Goal: Check status

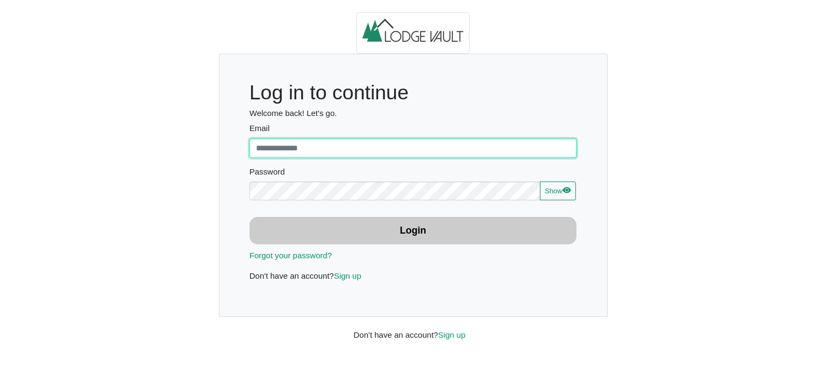
type input "**********"
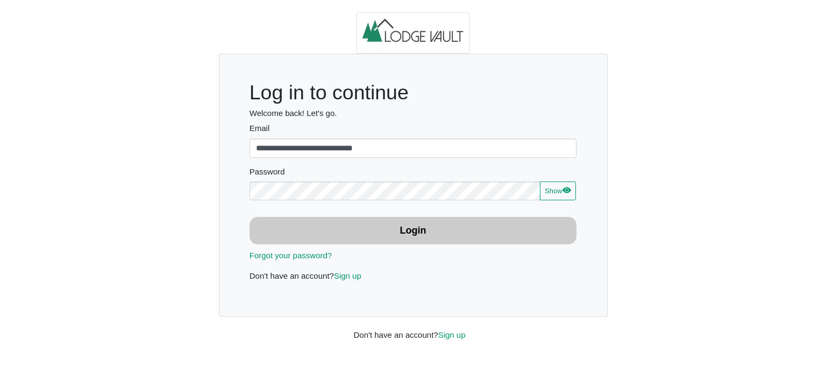
click at [434, 231] on button "Login" at bounding box center [412, 230] width 327 height 27
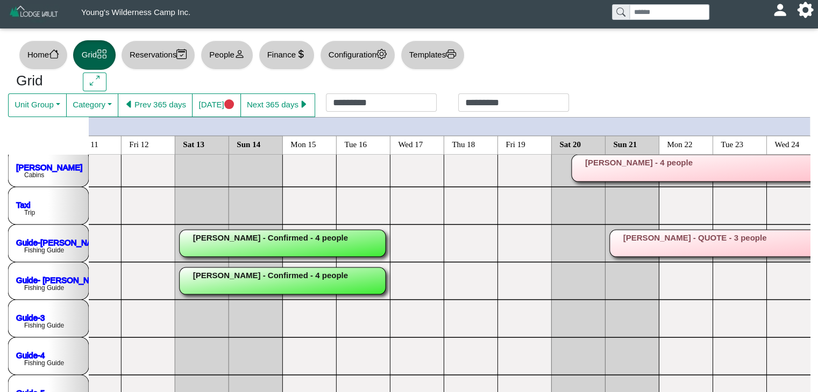
scroll to position [290, 0]
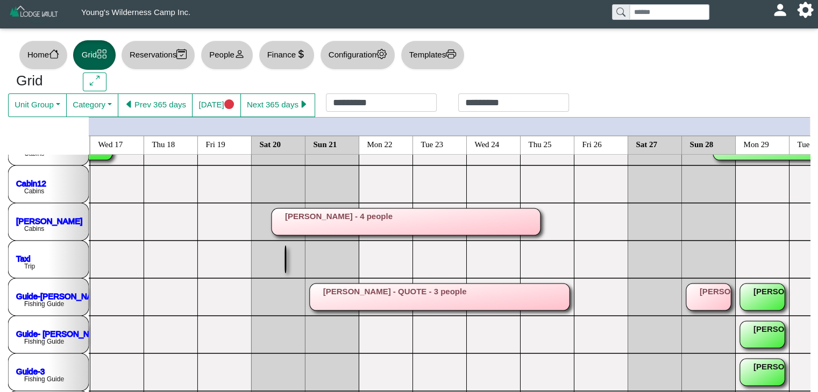
scroll to position [0, 13868]
